Goal: Book appointment/travel/reservation

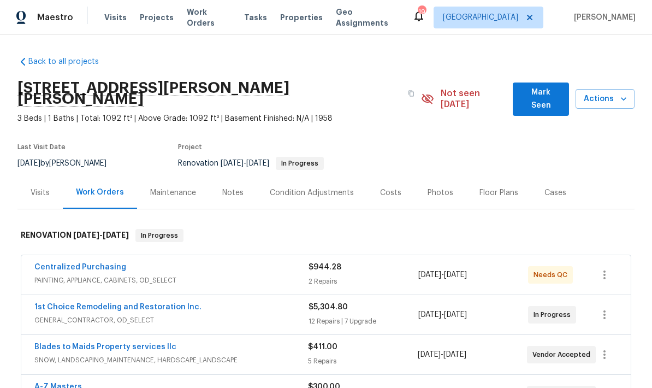
click at [233, 187] on div "Notes" at bounding box center [232, 192] width 21 height 11
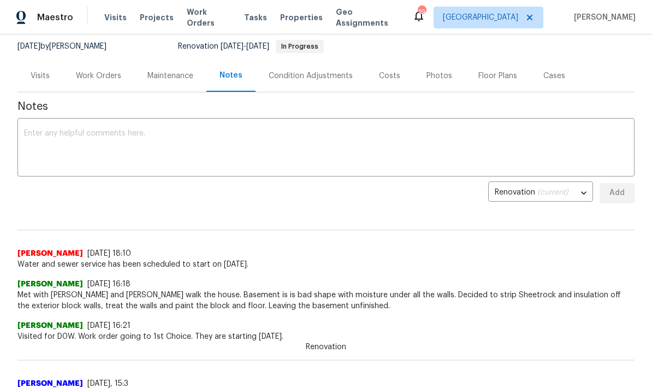
scroll to position [120, 0]
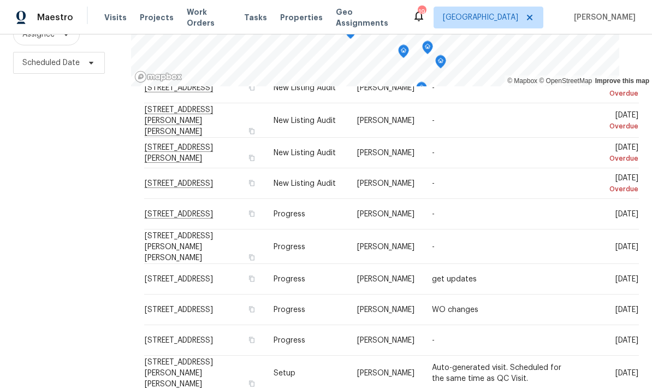
scroll to position [51, 0]
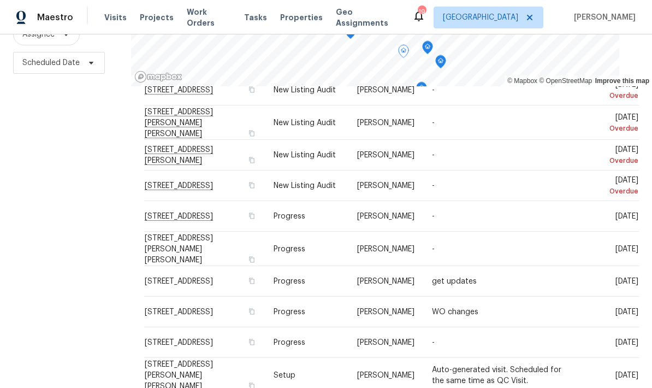
click at [0, 0] on icon at bounding box center [0, 0] width 0 height 0
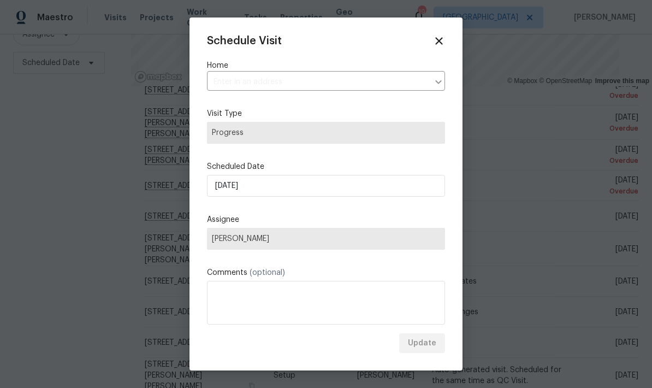
type input "[STREET_ADDRESS][PERSON_NAME][PERSON_NAME]"
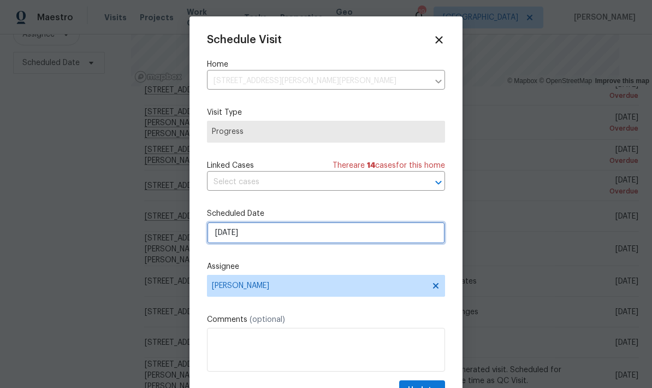
click at [282, 236] on input "[DATE]" at bounding box center [326, 233] width 238 height 22
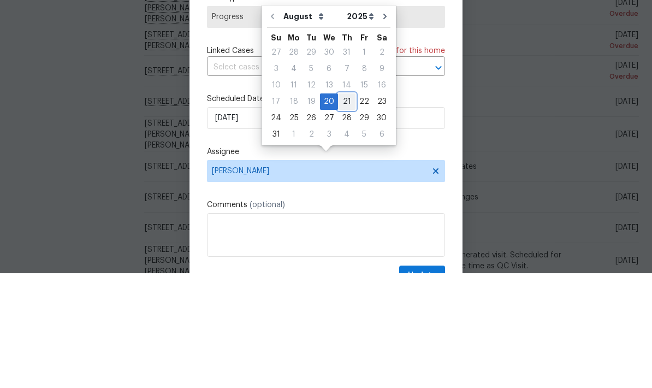
click at [341, 209] on div "21" at bounding box center [346, 216] width 17 height 15
type input "[DATE]"
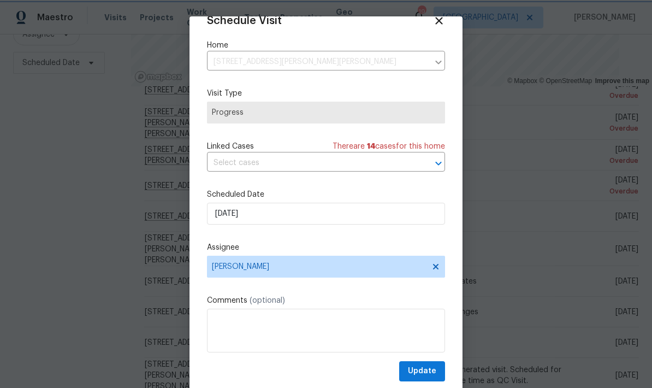
scroll to position [21, 0]
click at [418, 371] on span "Update" at bounding box center [422, 371] width 28 height 14
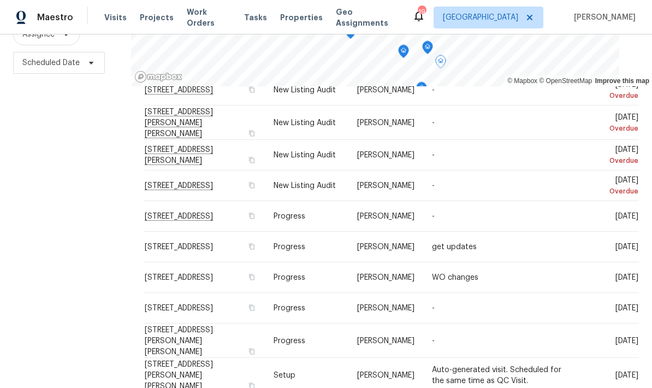
click at [0, 0] on icon at bounding box center [0, 0] width 0 height 0
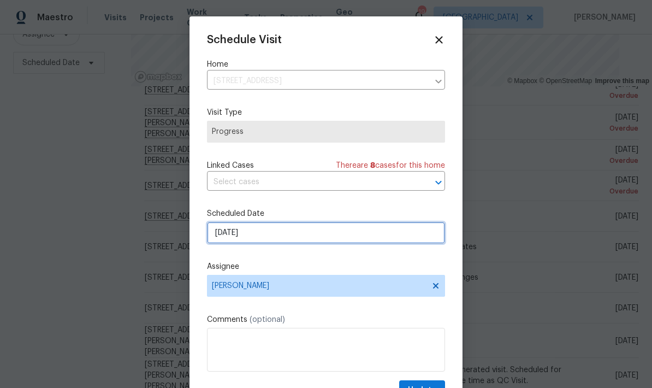
click at [265, 232] on input "[DATE]" at bounding box center [326, 233] width 238 height 22
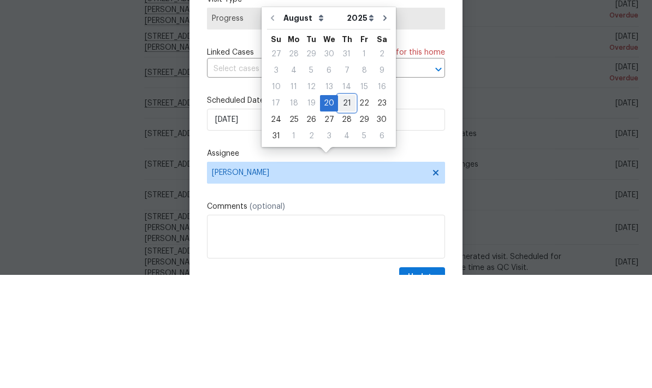
click at [345, 209] on div "21" at bounding box center [346, 216] width 17 height 15
type input "[DATE]"
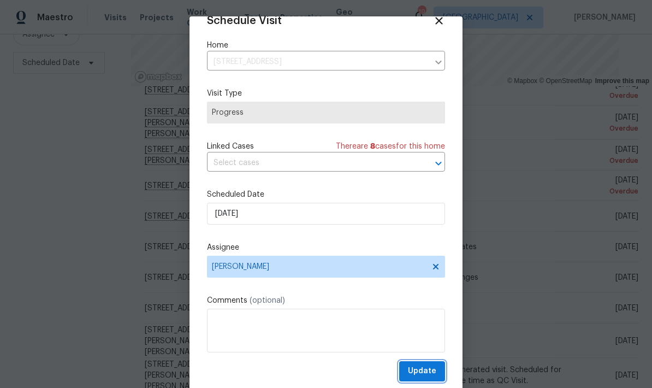
click at [416, 369] on span "Update" at bounding box center [422, 371] width 28 height 14
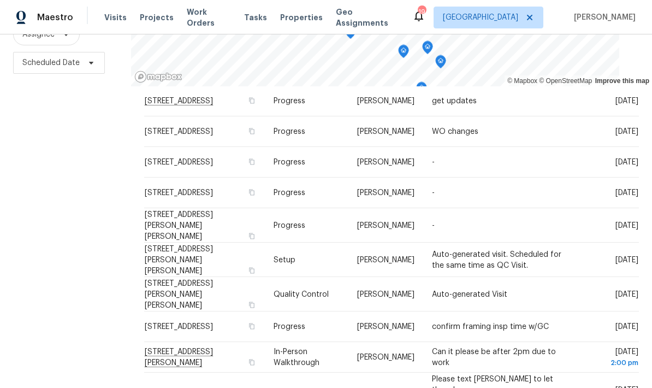
scroll to position [170, 0]
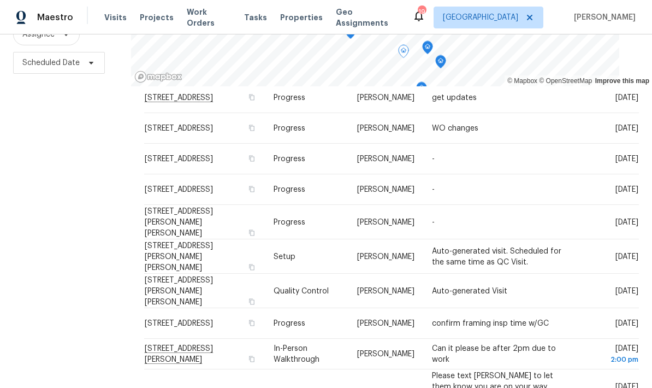
click at [0, 0] on span at bounding box center [0, 0] width 0 height 0
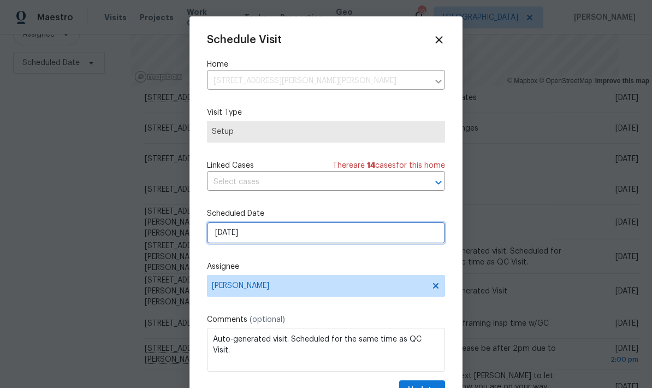
click at [276, 236] on input "[DATE]" at bounding box center [326, 233] width 238 height 22
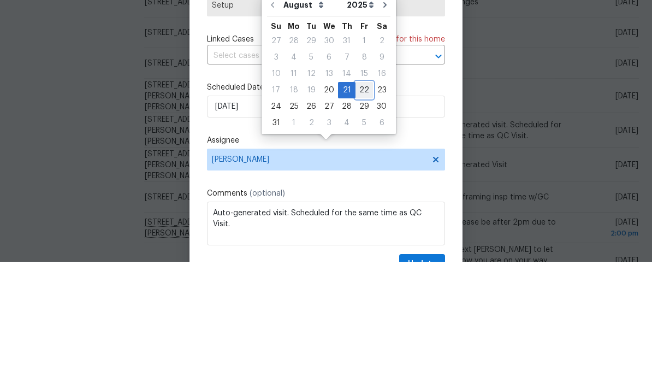
click at [361, 209] on div "22" at bounding box center [363, 216] width 17 height 15
type input "[DATE]"
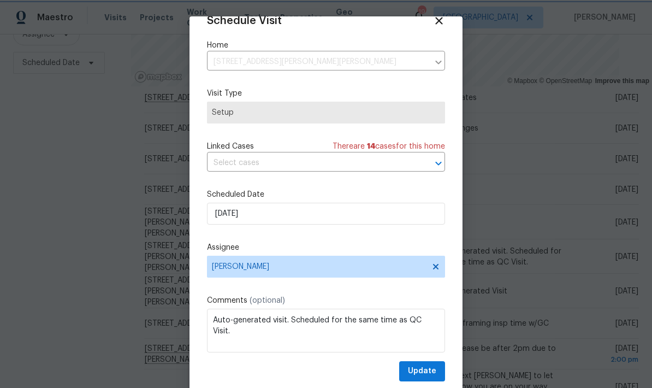
scroll to position [21, 0]
click at [418, 370] on span "Update" at bounding box center [422, 371] width 28 height 14
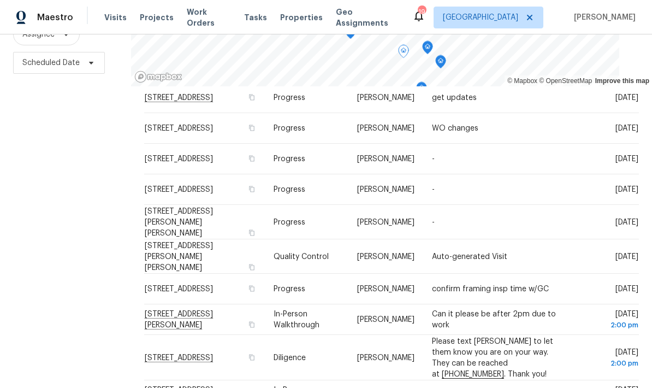
click at [0, 0] on icon at bounding box center [0, 0] width 0 height 0
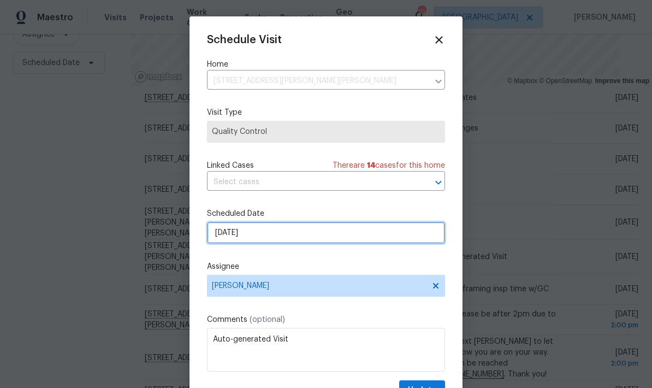
click at [273, 234] on input "[DATE]" at bounding box center [326, 233] width 238 height 22
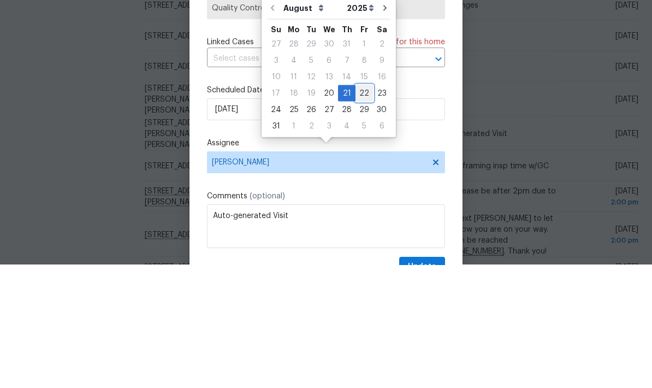
click at [363, 209] on div "22" at bounding box center [363, 216] width 17 height 15
type input "[DATE]"
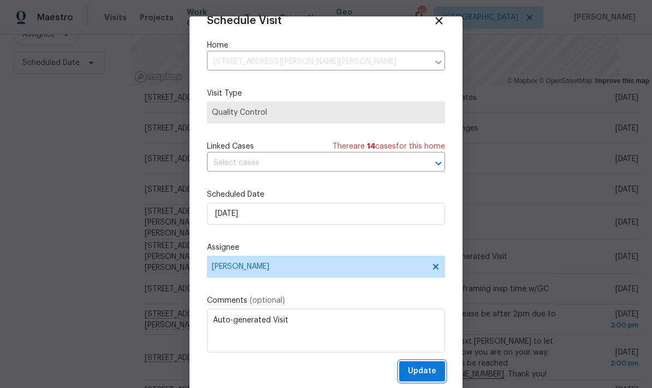
click at [415, 367] on span "Update" at bounding box center [422, 371] width 28 height 14
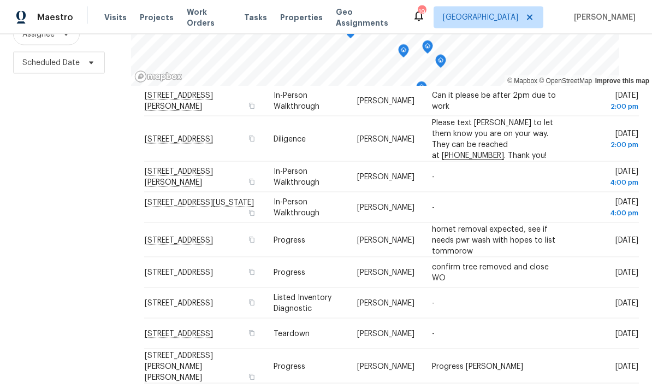
scroll to position [44, 0]
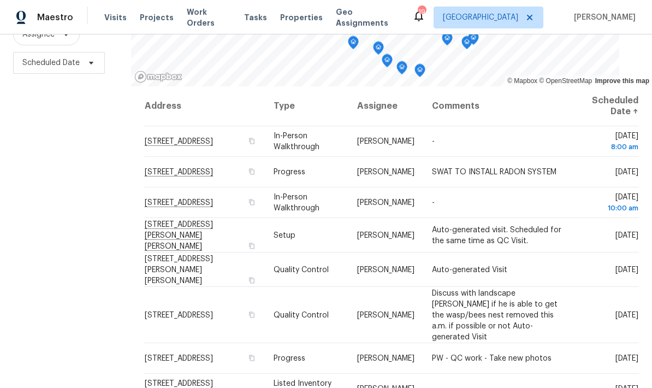
scroll to position [0, 0]
